Goal: Find contact information: Find contact information

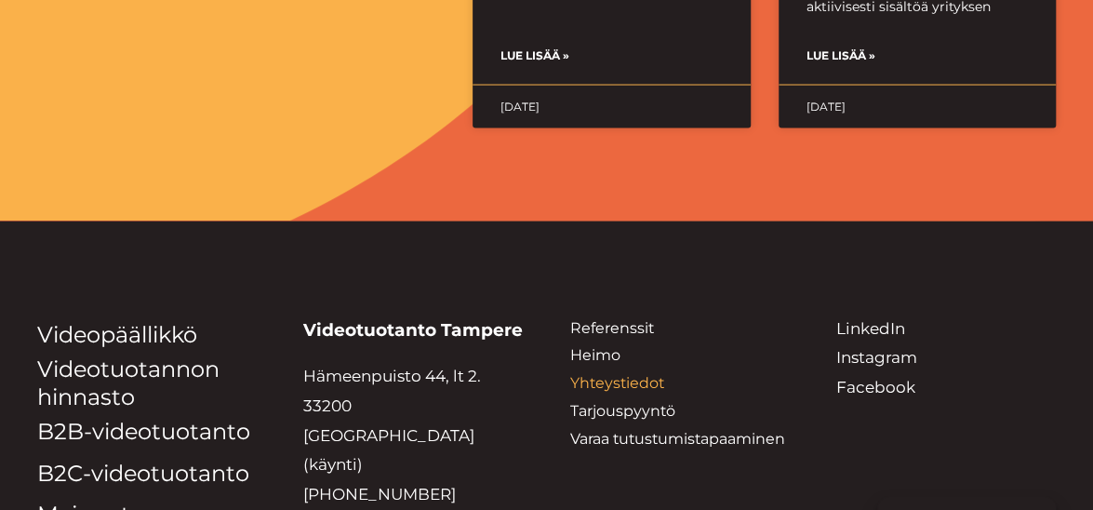
click at [644, 374] on link "Yhteystiedot" at bounding box center [617, 383] width 94 height 18
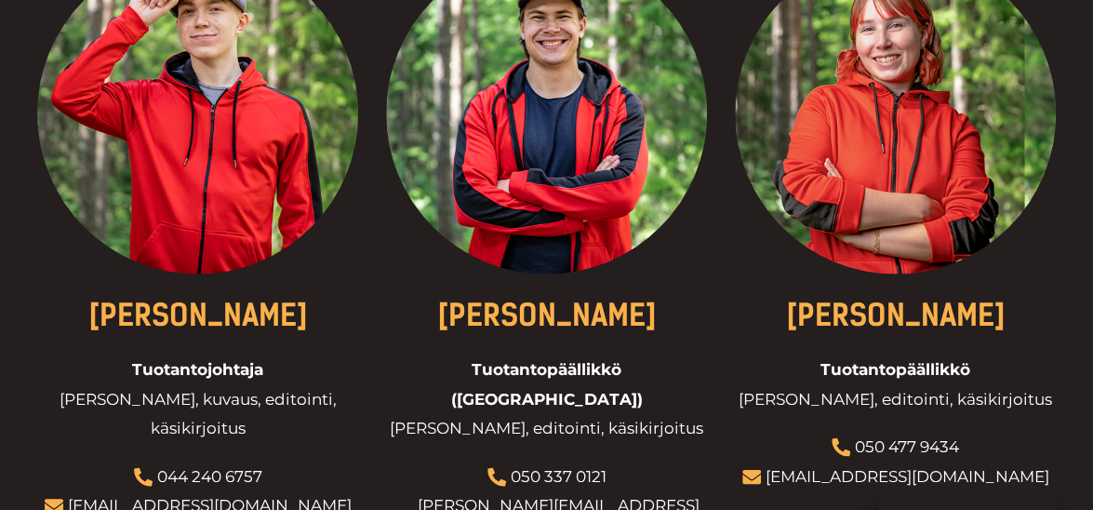
scroll to position [1584, 0]
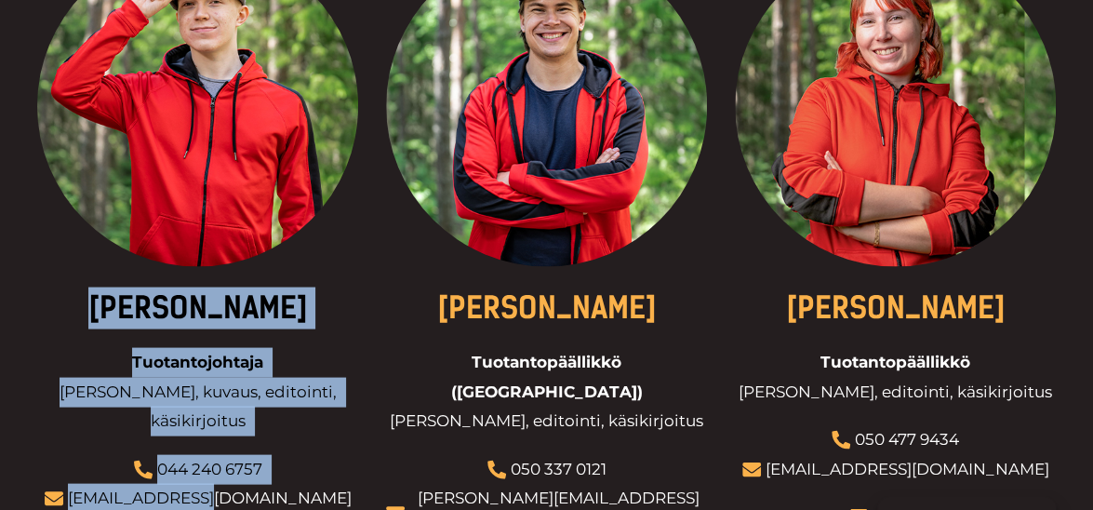
drag, startPoint x: 289, startPoint y: 457, endPoint x: 269, endPoint y: 443, distance: 24.8
click at [269, 443] on div "Veeti Marjamäki Tuotantojohtaja Tuotannon johtaminen, kuvaus, editointi, käsiki…" at bounding box center [197, 293] width 321 height 703
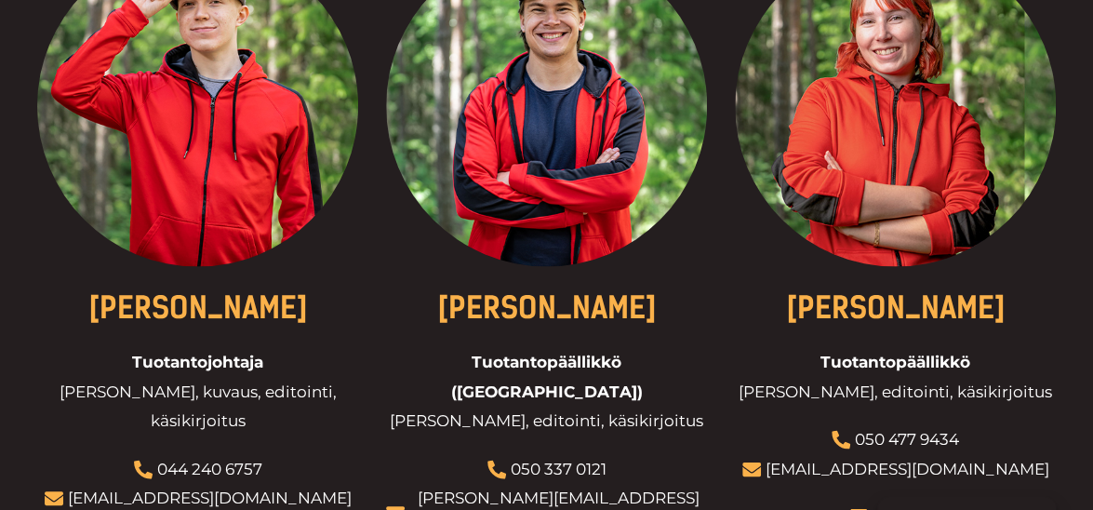
drag, startPoint x: 269, startPoint y: 443, endPoint x: 298, endPoint y: 454, distance: 30.9
click at [298, 454] on div at bounding box center [197, 293] width 321 height 703
drag, startPoint x: 298, startPoint y: 454, endPoint x: 288, endPoint y: 464, distance: 13.8
click at [290, 464] on div at bounding box center [197, 293] width 321 height 703
click at [136, 487] on link "veeti@heimofilms.fi" at bounding box center [210, 496] width 284 height 19
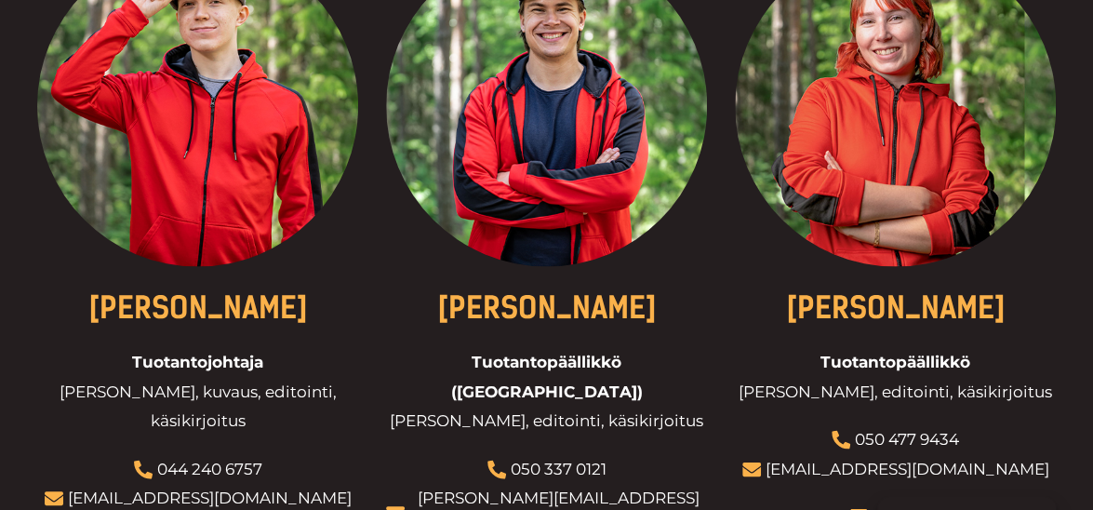
click at [195, 487] on link "veeti@heimofilms.fi" at bounding box center [210, 496] width 284 height 19
